Goal: Task Accomplishment & Management: Use online tool/utility

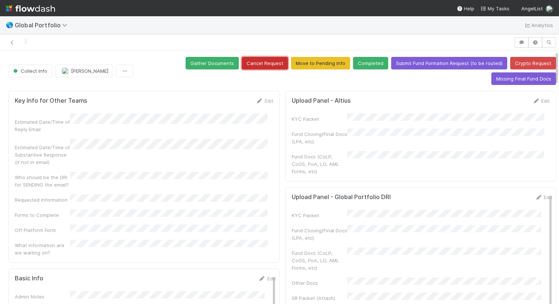
click at [257, 62] on button "Cancel Request" at bounding box center [265, 63] width 46 height 13
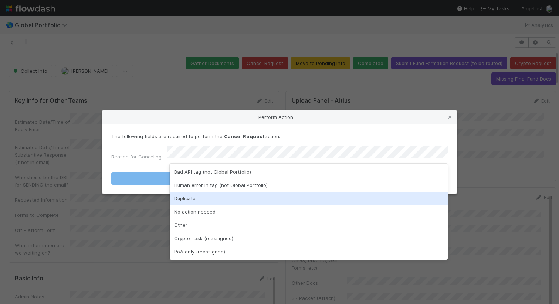
click at [279, 196] on div "Duplicate" at bounding box center [309, 198] width 278 height 13
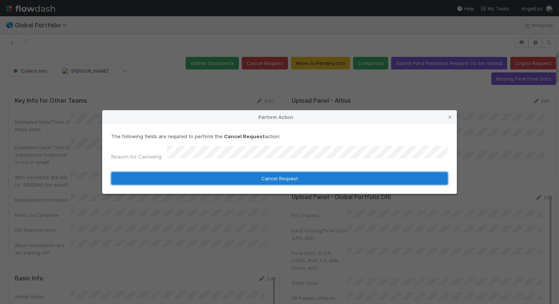
click at [288, 175] on button "Cancel Request" at bounding box center [279, 178] width 336 height 13
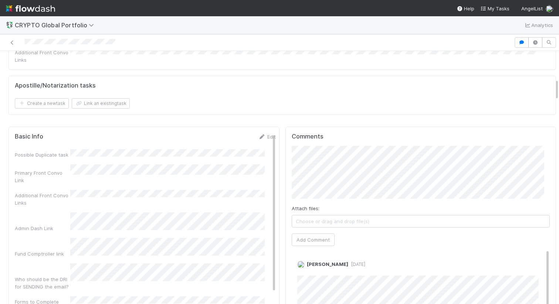
scroll to position [335, 0]
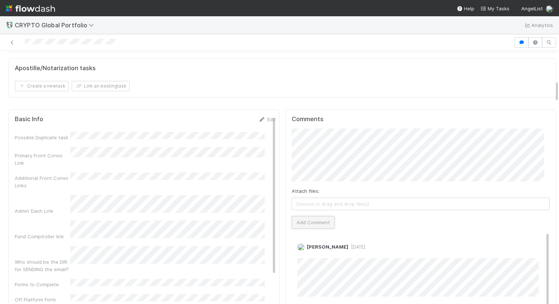
click at [310, 216] on button "Add Comment" at bounding box center [313, 222] width 43 height 13
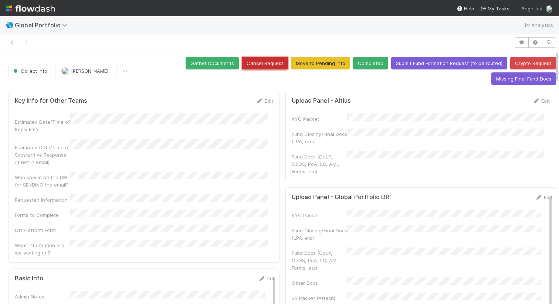
click at [256, 65] on button "Cancel Request" at bounding box center [265, 63] width 46 height 13
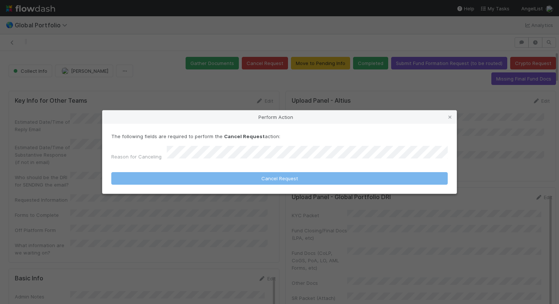
click at [336, 146] on div "The following fields are required to perform the Cancel Request action: Reason …" at bounding box center [279, 148] width 336 height 31
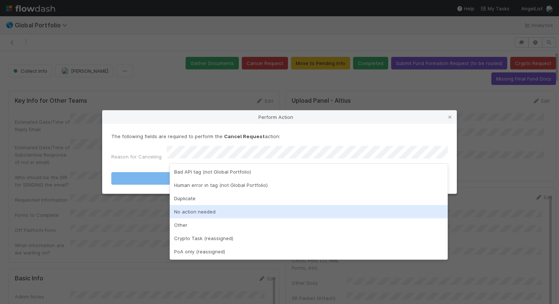
click at [306, 207] on div "No action needed" at bounding box center [309, 211] width 278 height 13
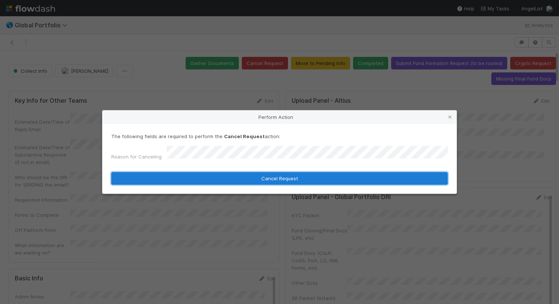
click at [316, 173] on button "Cancel Request" at bounding box center [279, 178] width 336 height 13
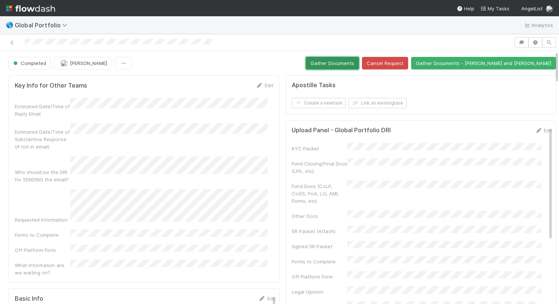
click at [359, 61] on button "Gather Documents" at bounding box center [332, 63] width 53 height 13
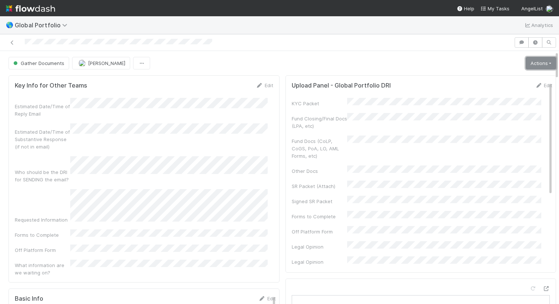
click at [532, 65] on link "Actions" at bounding box center [541, 63] width 30 height 13
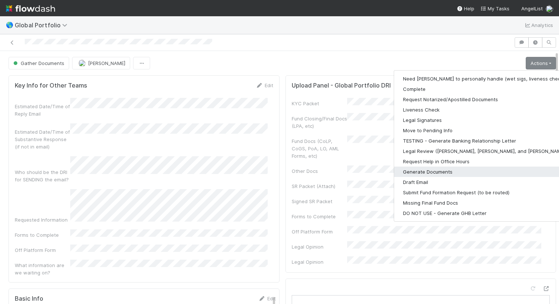
click at [424, 173] on button "Generate Documents" at bounding box center [490, 172] width 192 height 10
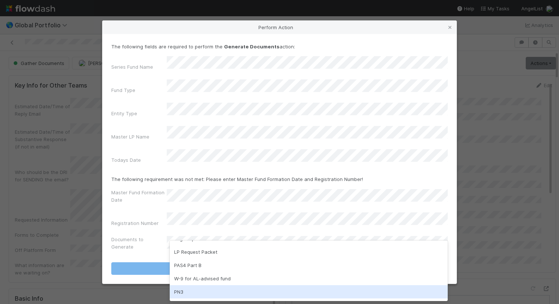
scroll to position [70, 0]
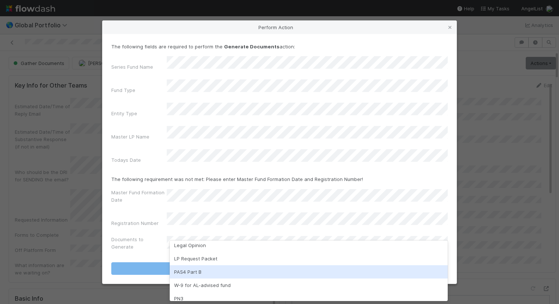
click at [242, 274] on div "PAS4 Part B" at bounding box center [309, 271] width 278 height 13
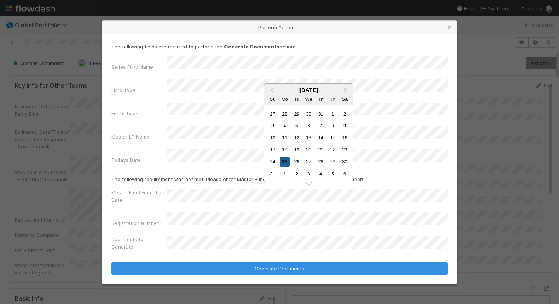
click at [281, 160] on div "25" at bounding box center [285, 162] width 10 height 10
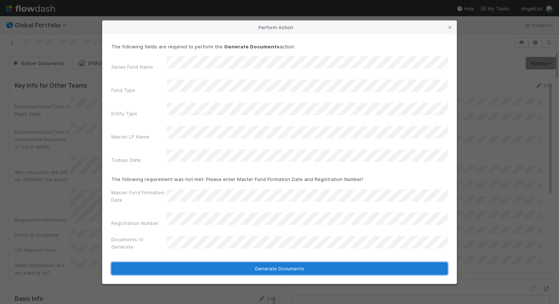
click at [320, 262] on button "Generate Documents" at bounding box center [279, 268] width 336 height 13
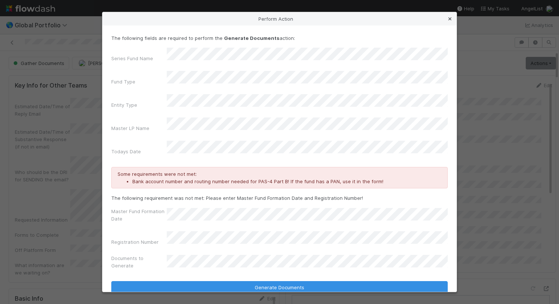
click at [451, 21] on icon at bounding box center [449, 19] width 7 height 5
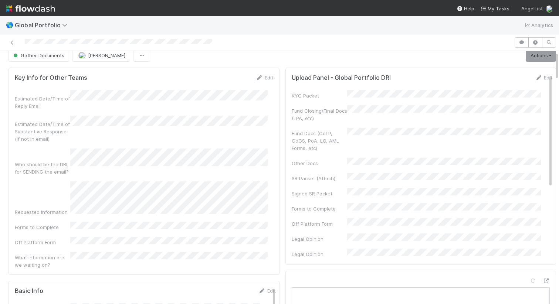
scroll to position [0, 0]
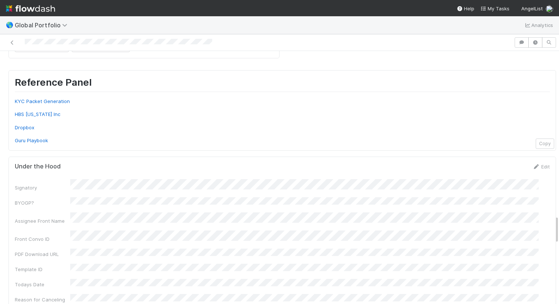
scroll to position [1460, 0]
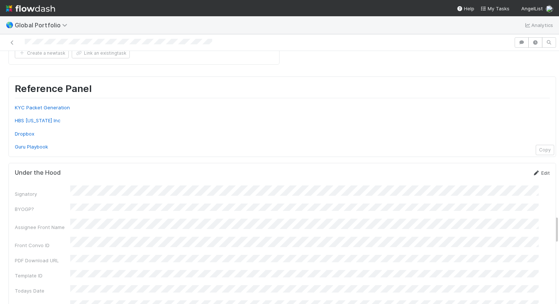
click at [532, 170] on link "Edit" at bounding box center [540, 173] width 17 height 6
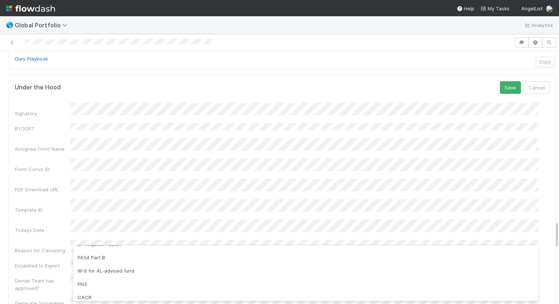
scroll to position [107, 0]
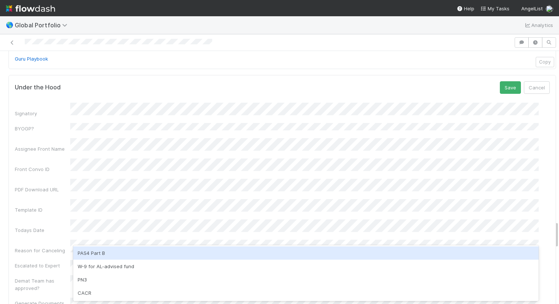
click at [128, 254] on div "PAS4 Part B" at bounding box center [305, 253] width 465 height 13
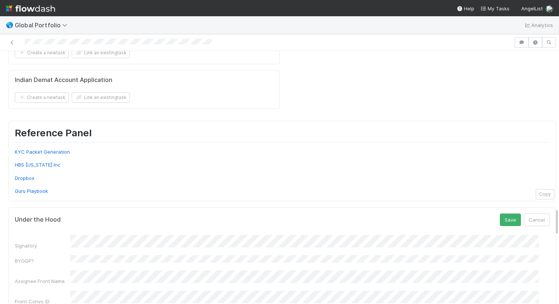
scroll to position [1412, 0]
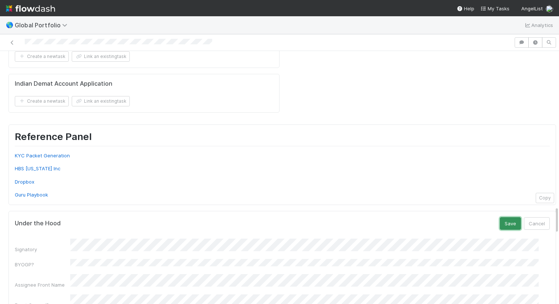
click at [503, 217] on button "Save" at bounding box center [510, 223] width 21 height 13
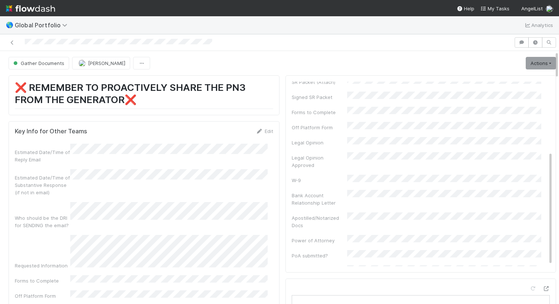
scroll to position [115, 0]
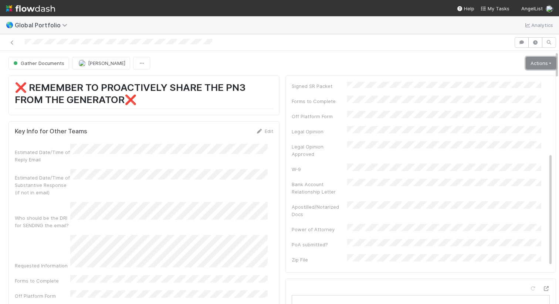
click at [529, 65] on link "Actions" at bounding box center [541, 63] width 30 height 13
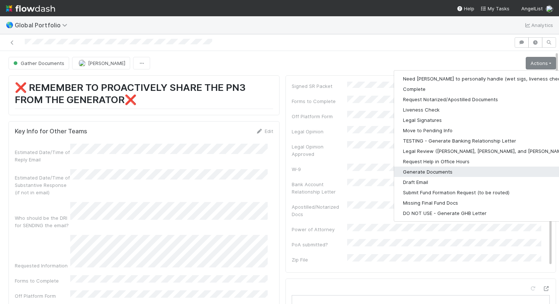
click at [449, 169] on button "Generate Documents" at bounding box center [490, 172] width 192 height 10
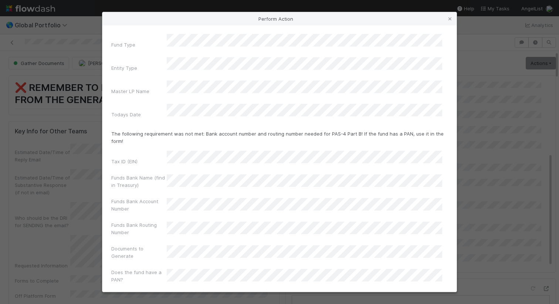
scroll to position [49, 0]
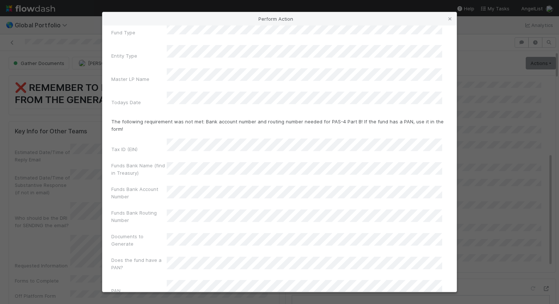
click at [147, 256] on label"] "Does the fund have a PAN?" at bounding box center [138, 263] width 55 height 15
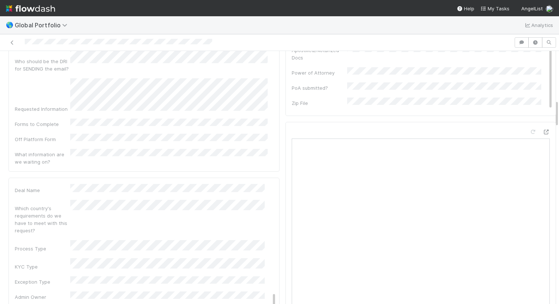
scroll to position [0, 0]
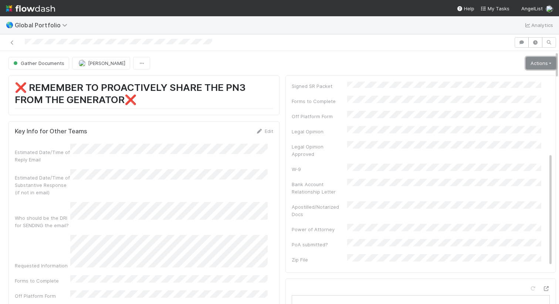
click at [526, 63] on link "Actions" at bounding box center [541, 63] width 30 height 13
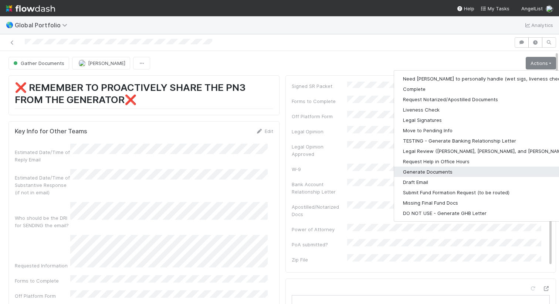
click at [421, 170] on button "Generate Documents" at bounding box center [490, 172] width 192 height 10
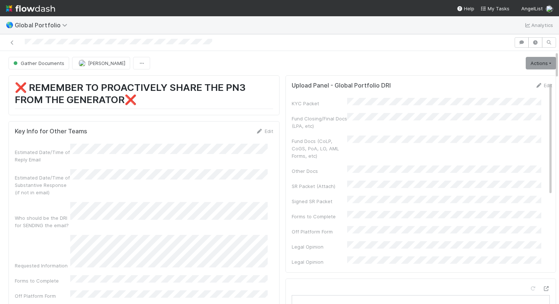
click at [214, 44] on div at bounding box center [257, 42] width 508 height 10
